Goal: Information Seeking & Learning: Learn about a topic

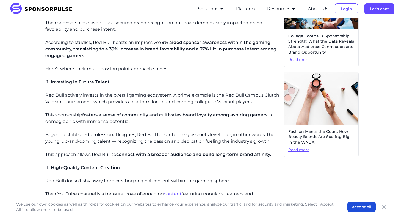
scroll to position [265, 0]
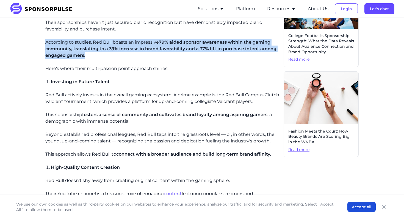
drag, startPoint x: 88, startPoint y: 55, endPoint x: 36, endPoint y: 44, distance: 53.8
click at [36, 44] on div "Home Insights Red Bull Sponsorships: A Multi-Faceted Approach Driving Brand Imp…" at bounding box center [202, 209] width 376 height 904
copy p "According to studies, Red Bull boasts an impressive 79% aided sponsor awareness…"
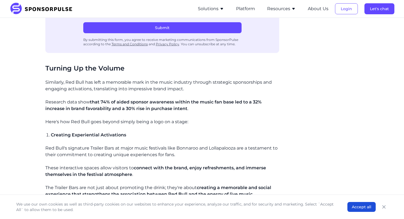
scroll to position [587, 0]
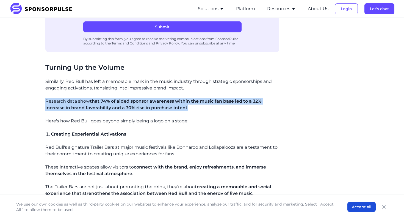
drag, startPoint x: 195, startPoint y: 107, endPoint x: 46, endPoint y: 102, distance: 149.3
click at [46, 102] on p "Research data show that 74% of aided sponsor awareness within the music fan bas…" at bounding box center [162, 104] width 234 height 13
copy p "Research data show that 74% of aided sponsor awareness within the music fan bas…"
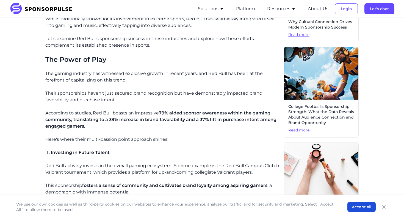
scroll to position [191, 0]
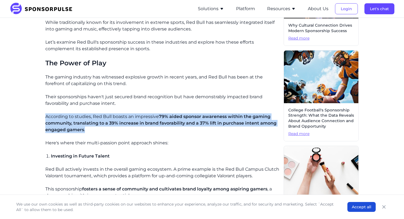
drag, startPoint x: 82, startPoint y: 129, endPoint x: 32, endPoint y: 118, distance: 51.3
copy p "According to studies, Red Bull boasts an impressive 79% aided sponsor awareness…"
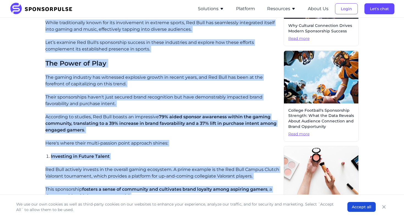
scroll to position [0, 0]
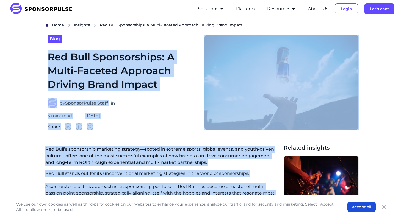
drag, startPoint x: 103, startPoint y: 106, endPoint x: 41, endPoint y: 57, distance: 78.8
copy article "Lor Ipsu Dolorsitamet: C Adipi-Elitsed Doeiusmo Tempori Utlab Etdolo ma Aliquae…"
